Goal: Entertainment & Leisure: Consume media (video, audio)

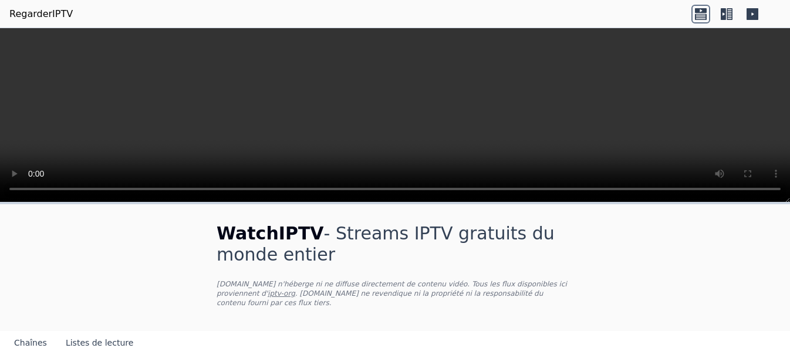
scroll to position [112, 0]
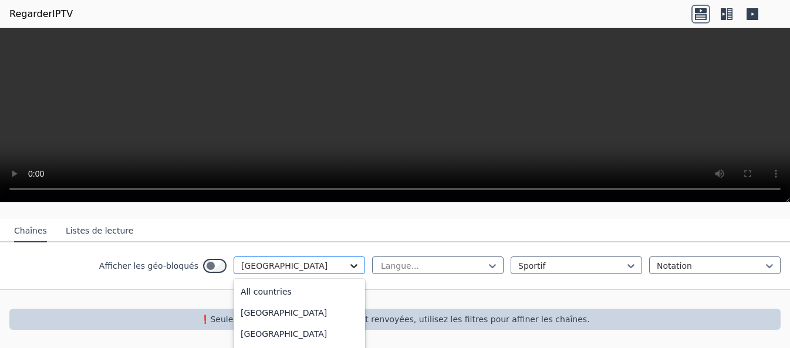
click at [353, 268] on icon at bounding box center [354, 266] width 12 height 12
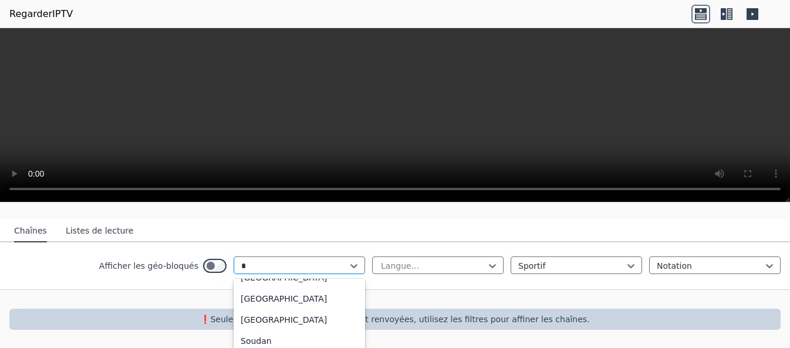
scroll to position [425, 0]
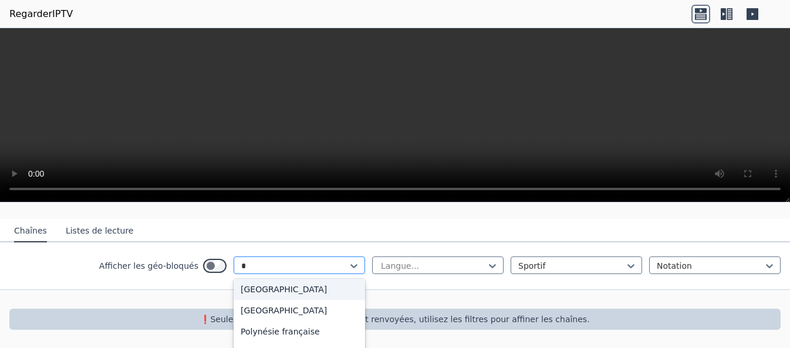
type input "**"
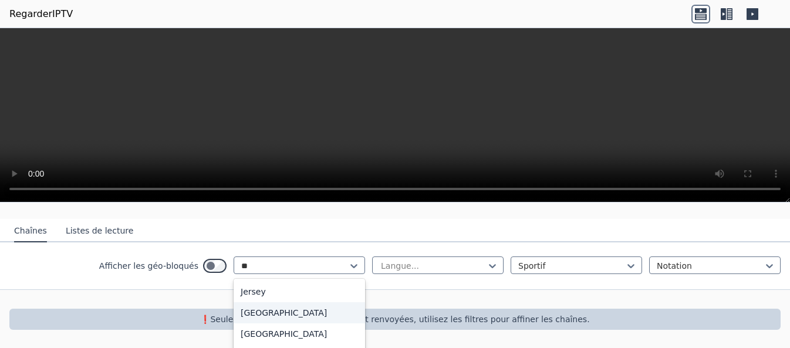
click at [270, 310] on font "[GEOGRAPHIC_DATA]" at bounding box center [284, 312] width 86 height 9
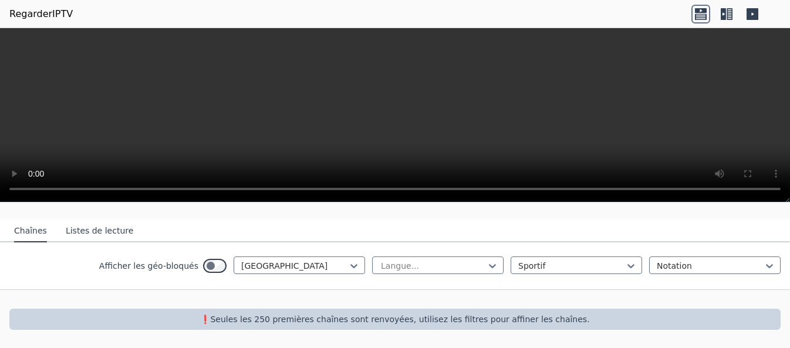
click at [749, 13] on icon at bounding box center [752, 14] width 12 height 12
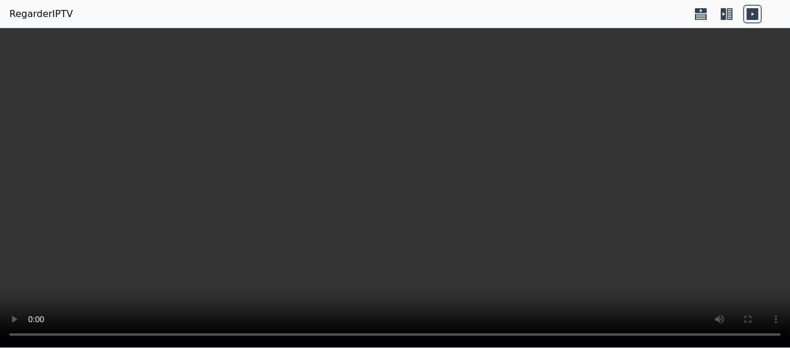
click at [722, 13] on icon at bounding box center [726, 14] width 19 height 19
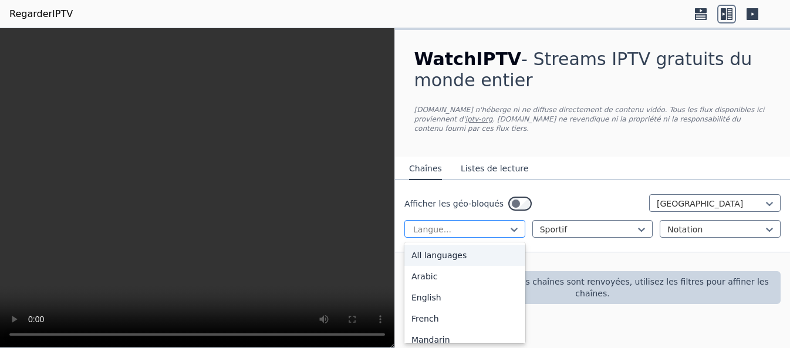
click at [454, 229] on div at bounding box center [460, 230] width 96 height 12
click at [640, 226] on icon at bounding box center [642, 230] width 12 height 12
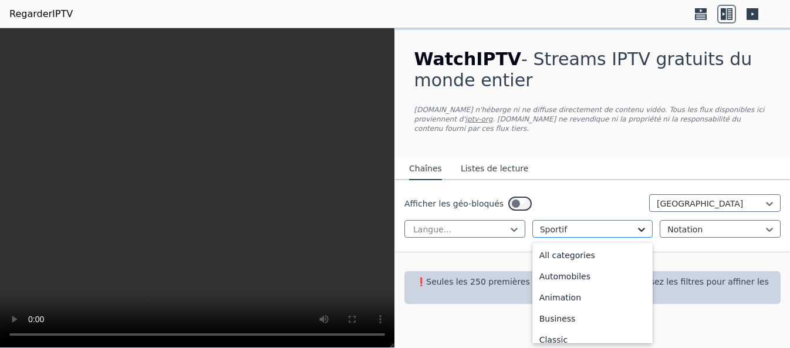
scroll to position [362, 0]
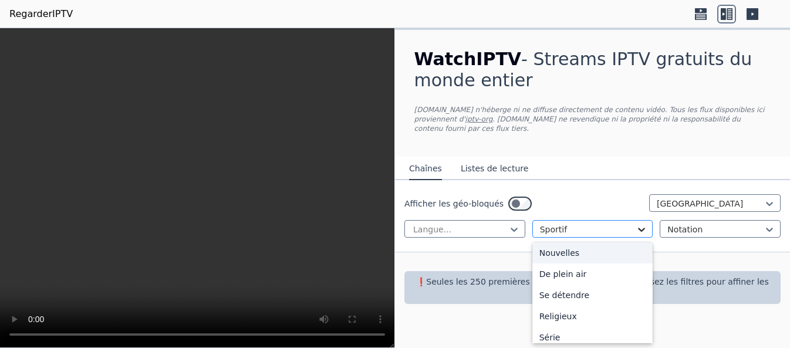
click at [640, 228] on icon at bounding box center [642, 230] width 12 height 12
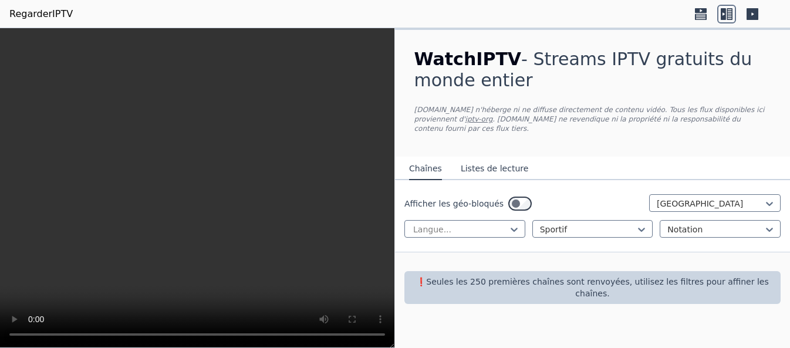
click at [42, 18] on font "RegarderIPTV" at bounding box center [40, 13] width 63 height 11
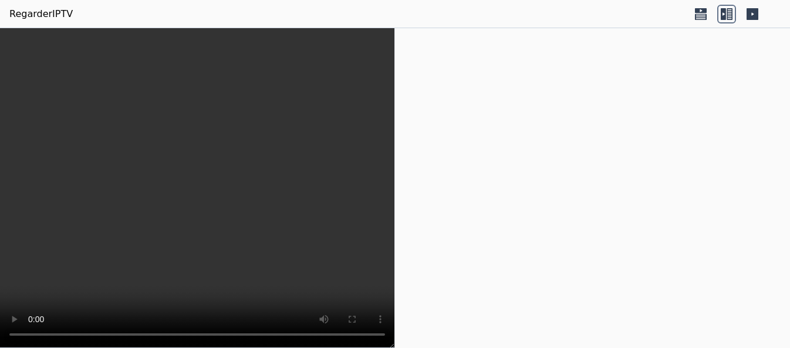
click at [229, 209] on video at bounding box center [197, 188] width 394 height 320
click at [230, 209] on video at bounding box center [197, 188] width 394 height 320
